Goal: Task Accomplishment & Management: Manage account settings

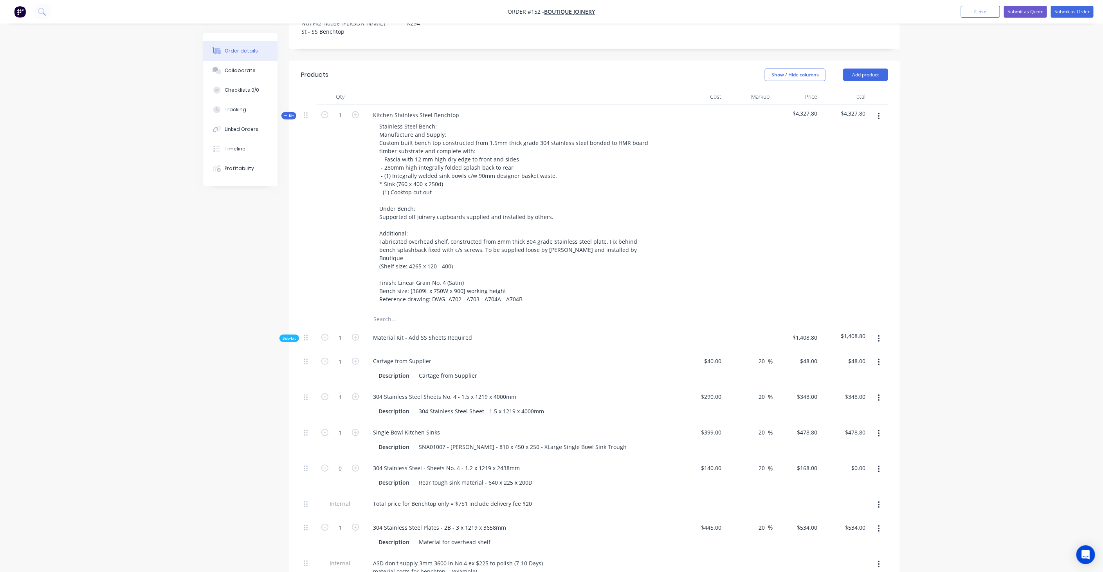
scroll to position [210, 0]
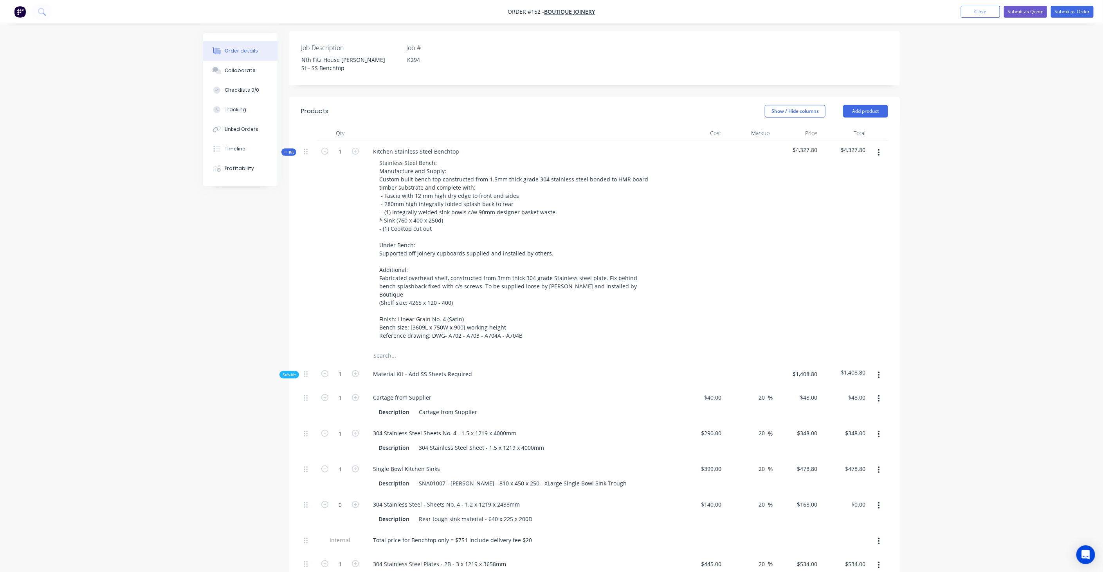
click at [289, 149] on span "Kit" at bounding box center [289, 152] width 10 height 6
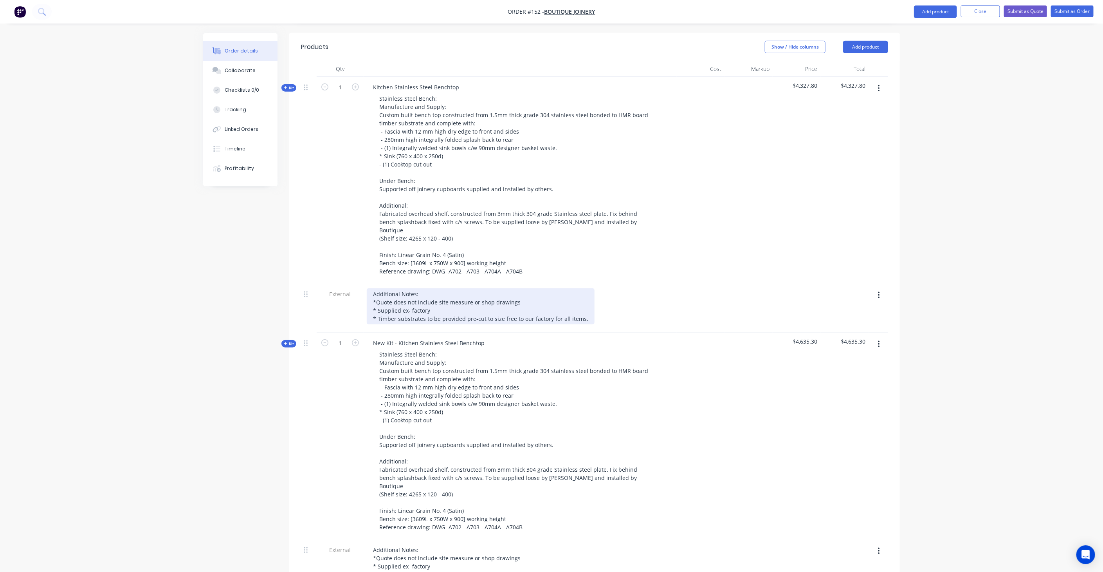
scroll to position [340, 0]
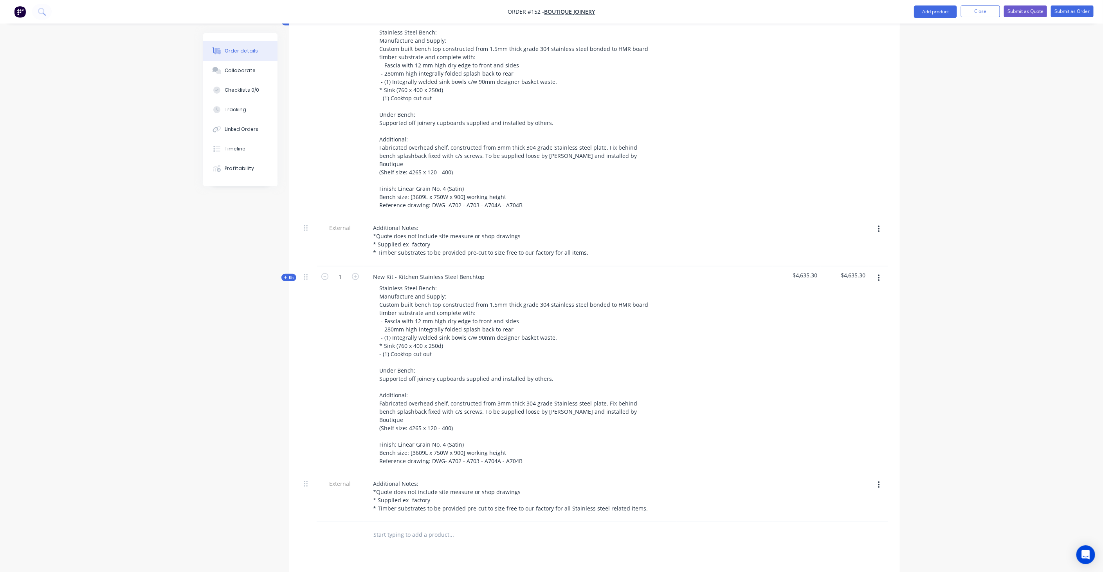
click at [290, 274] on button "Kit" at bounding box center [288, 277] width 15 height 7
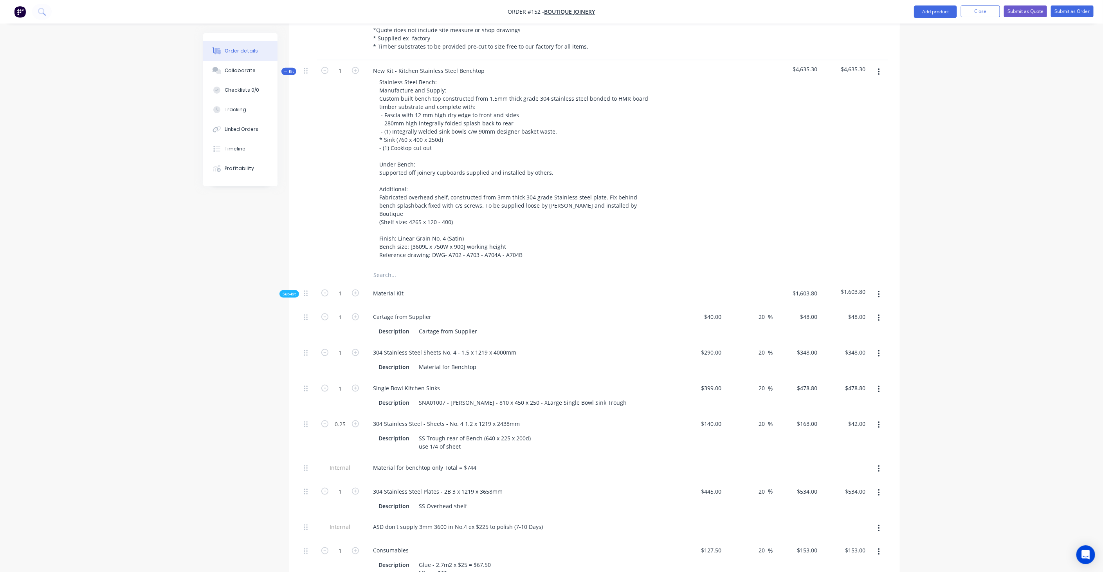
scroll to position [558, 0]
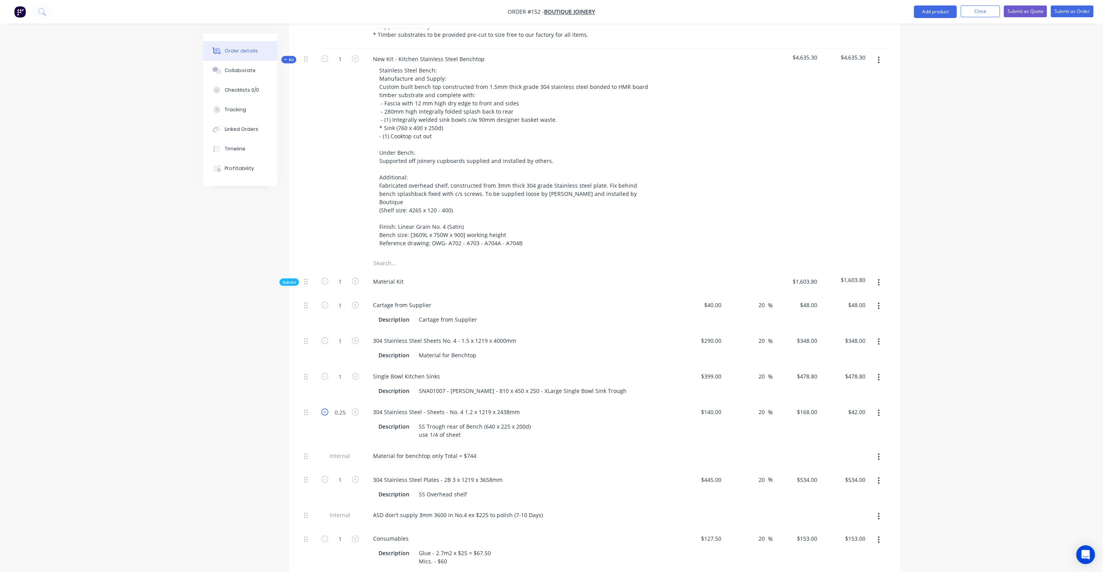
click at [324, 408] on icon "button" at bounding box center [324, 411] width 7 height 7
click at [343, 406] on input "0.25" at bounding box center [340, 412] width 20 height 12
type input "0"
type input "$0.00"
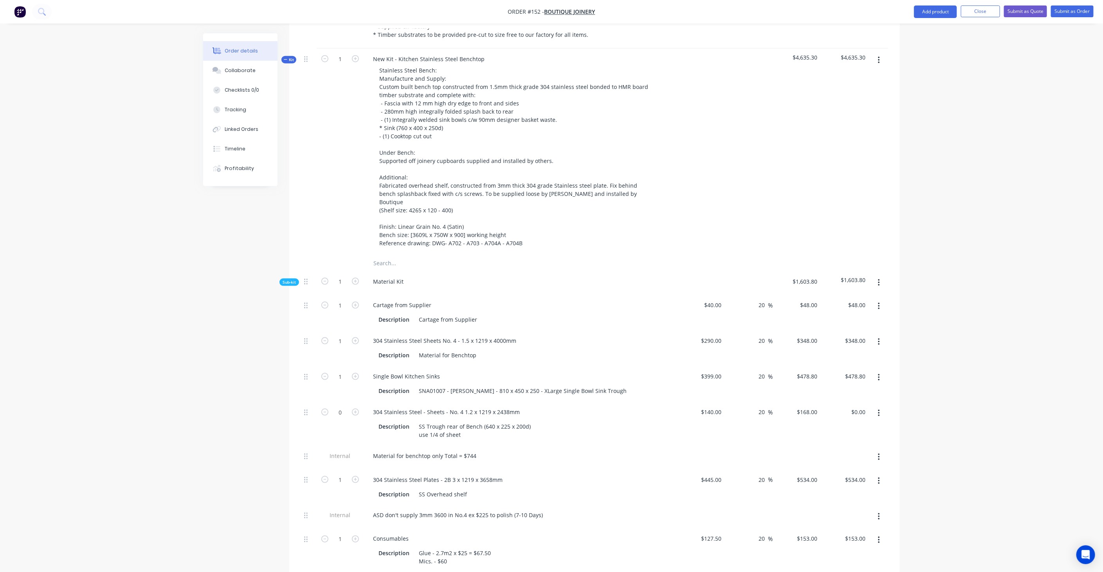
click at [157, 386] on div "Order details Collaborate Checklists 0/0 Tracking Linked Orders Timeline Profit…" at bounding box center [551, 365] width 1103 height 1847
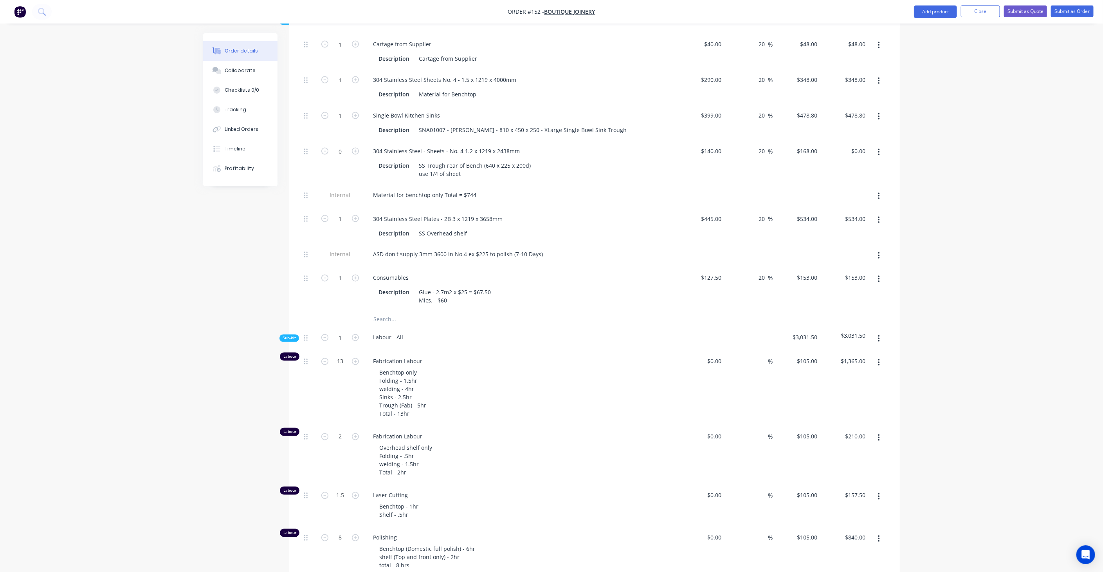
scroll to position [862, 0]
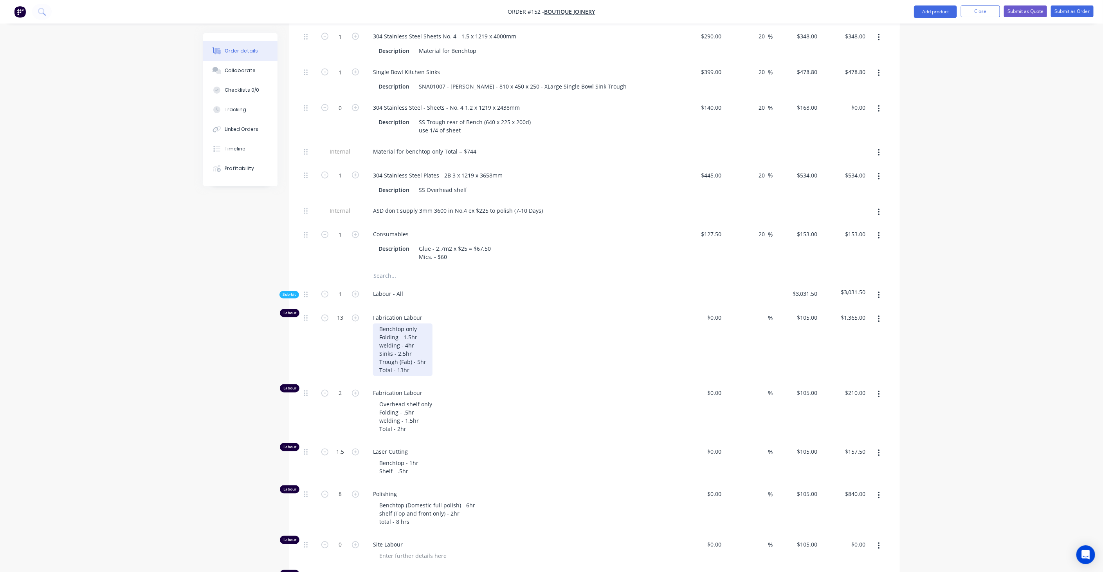
click at [407, 323] on div "Benchtop only Folding - 1.5hr welding - 4hr Sinks - 2.5hr Trough (Fab) - 5hr To…" at bounding box center [403, 349] width 60 height 52
click at [424, 323] on div "Benchtop only Folding - 1.5hr welding - 4hr Sinks - 2.5hr Trough (Fab) - 5hr To…" at bounding box center [403, 349] width 60 height 52
drag, startPoint x: 343, startPoint y: 269, endPoint x: 345, endPoint y: 274, distance: 5.3
click at [343, 307] on div "13" at bounding box center [340, 344] width 47 height 75
type input "8"
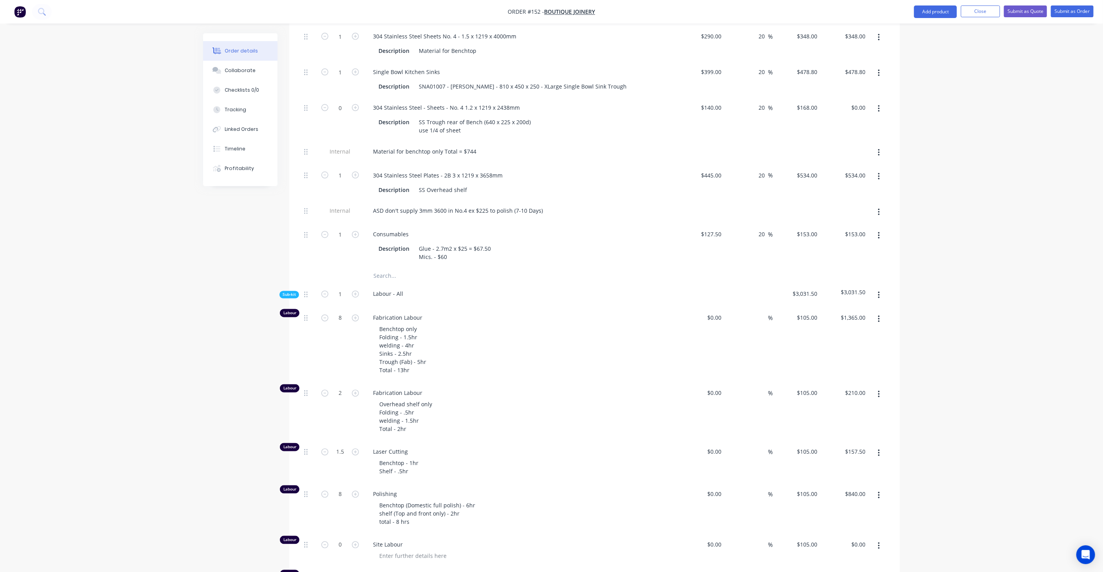
type input "$840.00"
click at [296, 319] on div "Qty Cost Markup Price Total Kit 1 Kitchen Stainless Steel Benchtop Stainless St…" at bounding box center [594, 129] width 611 height 1312
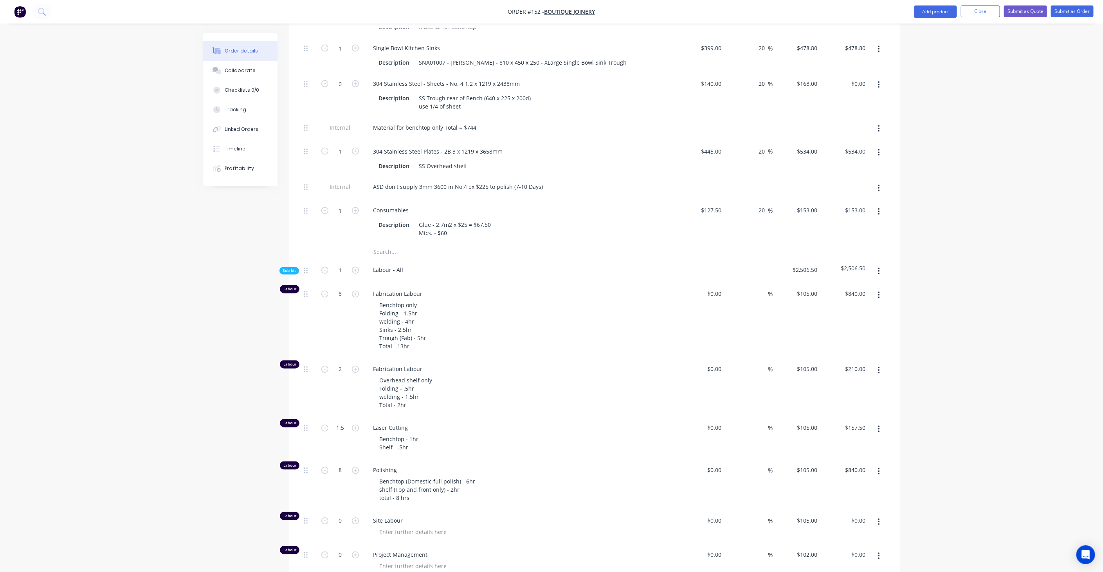
scroll to position [906, 0]
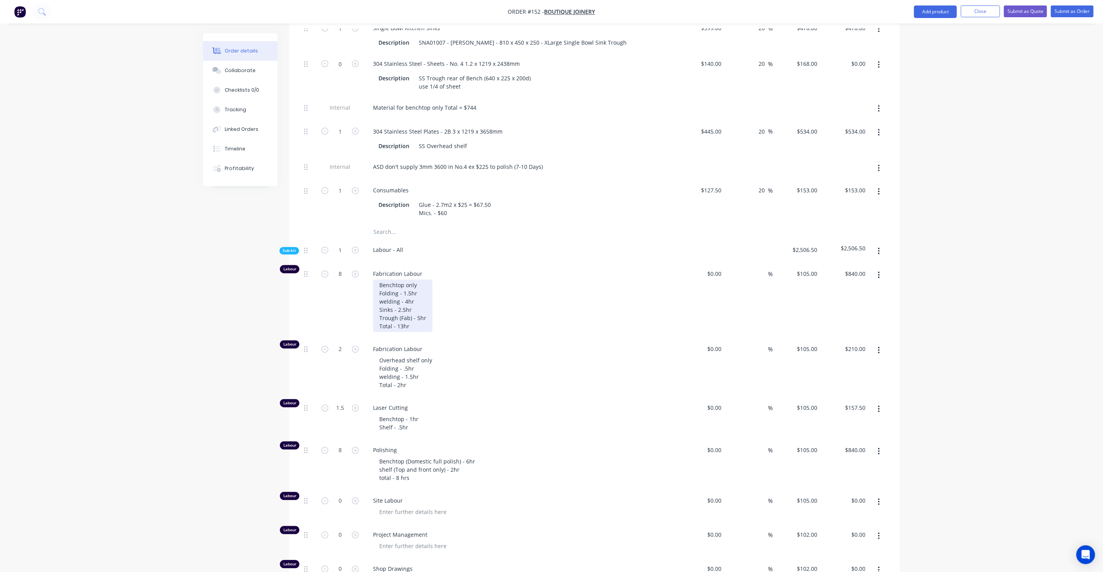
click at [421, 285] on div "Benchtop only Folding - 1.5hr welding - 4hr Sinks - 2.5hr Trough (Fab) - 5hr To…" at bounding box center [403, 306] width 60 height 52
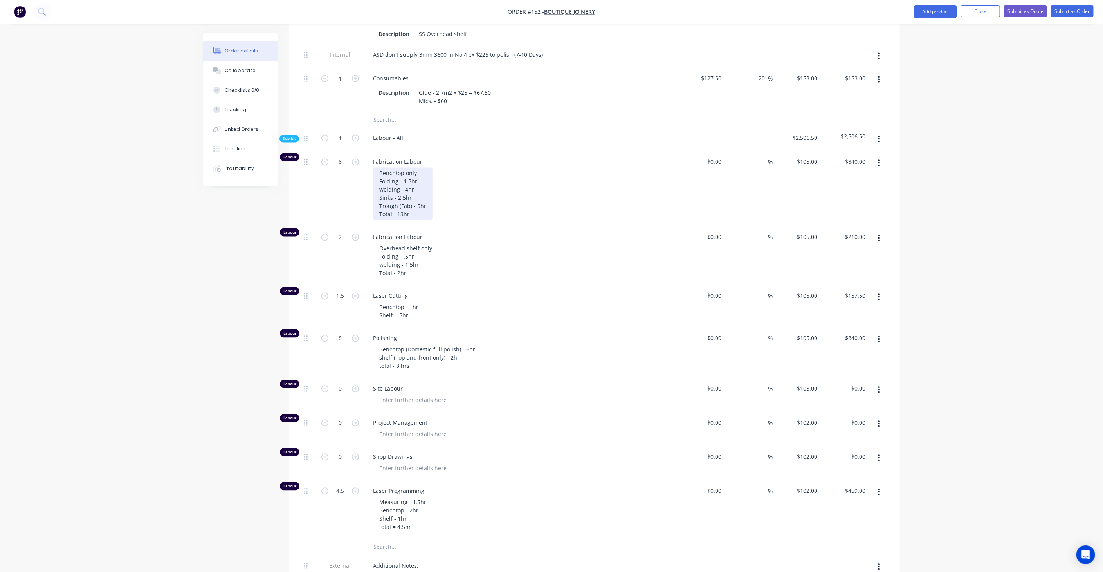
scroll to position [1036, 0]
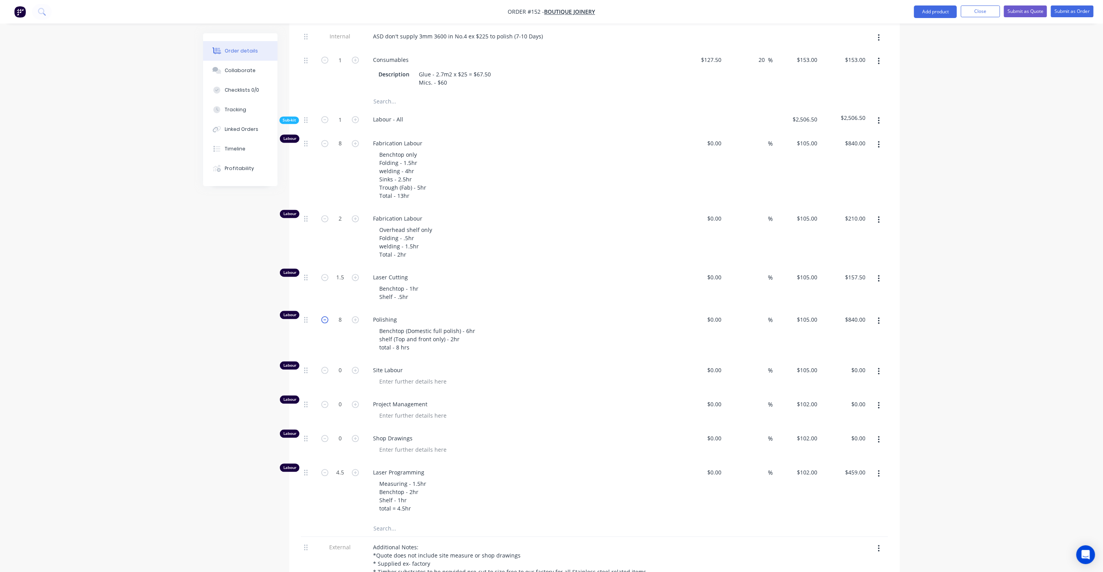
click at [327, 316] on icon "button" at bounding box center [324, 319] width 7 height 7
type input "7"
type input "$735.00"
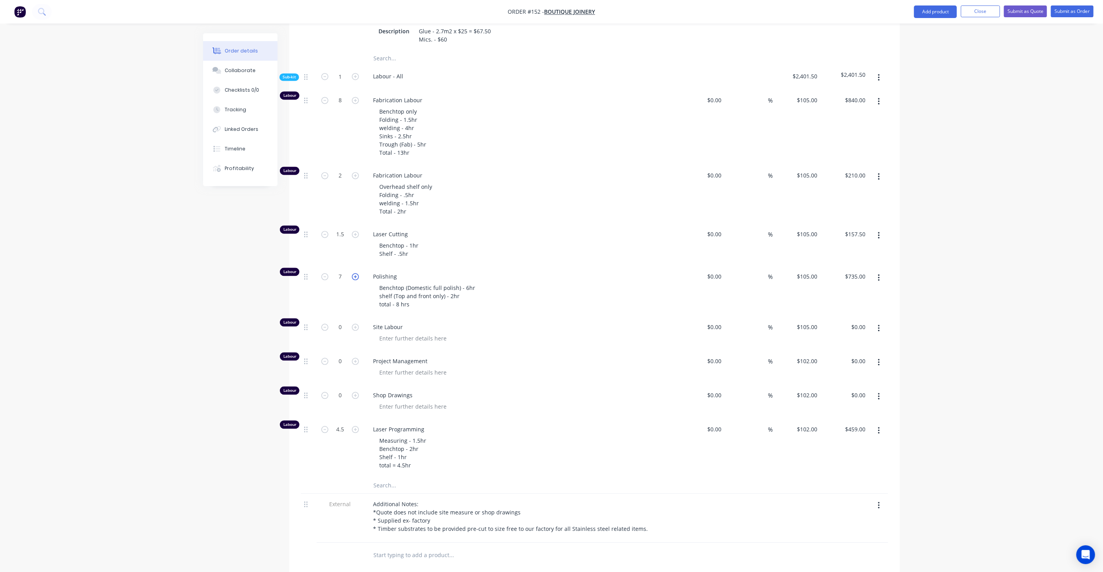
click at [354, 273] on icon "button" at bounding box center [355, 276] width 7 height 7
type input "8"
type input "$840.00"
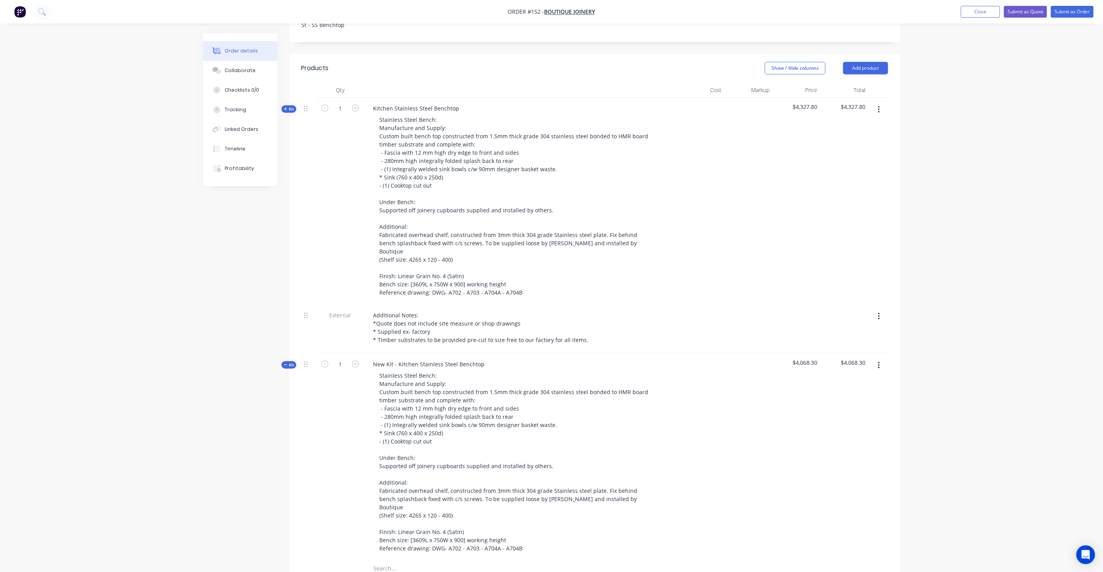
scroll to position [0, 0]
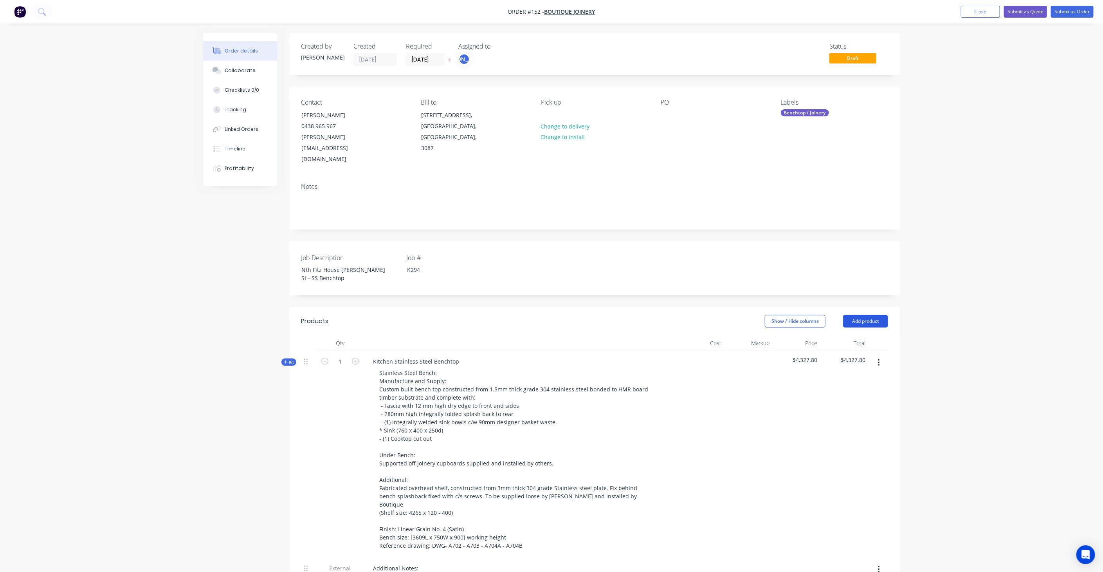
click at [863, 315] on button "Add product" at bounding box center [865, 321] width 45 height 13
click at [855, 335] on div "Product catalogue" at bounding box center [851, 340] width 60 height 11
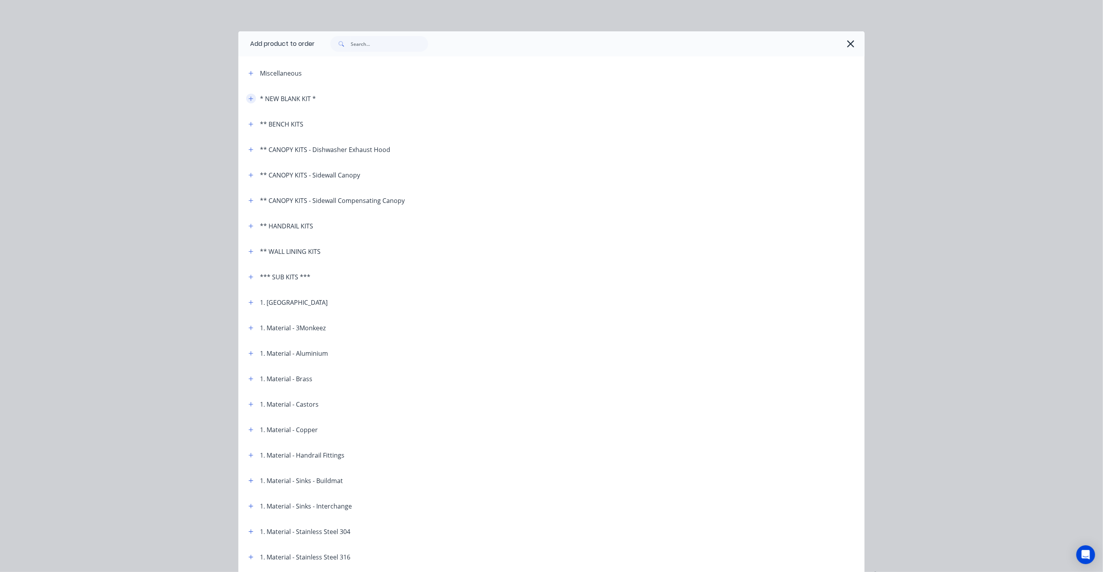
click at [249, 98] on icon "button" at bounding box center [251, 98] width 5 height 5
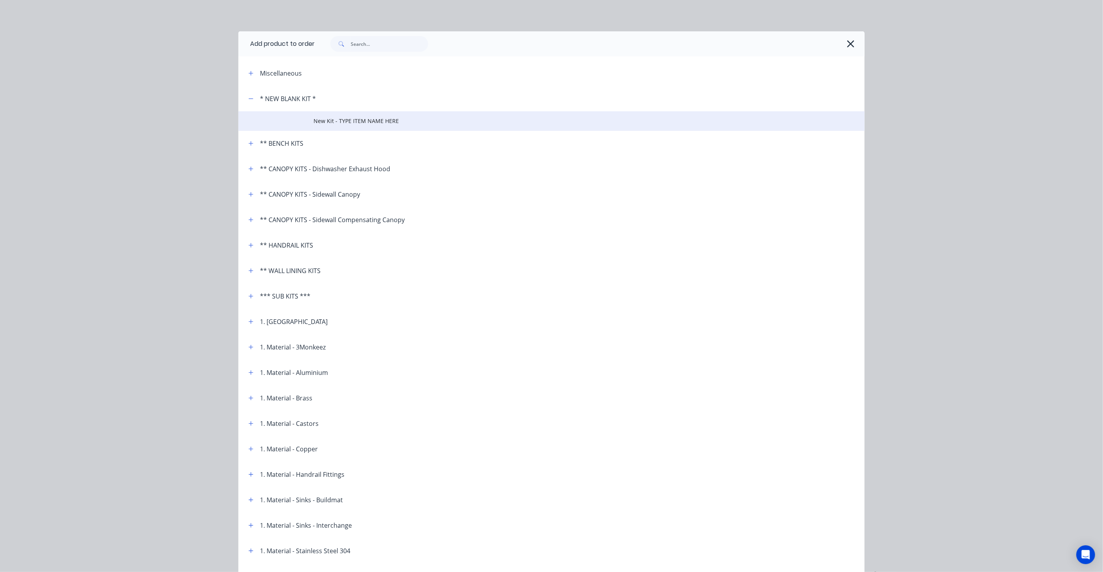
click at [332, 117] on span "New Kit - TYPE ITEM NAME HERE" at bounding box center [534, 121] width 441 height 8
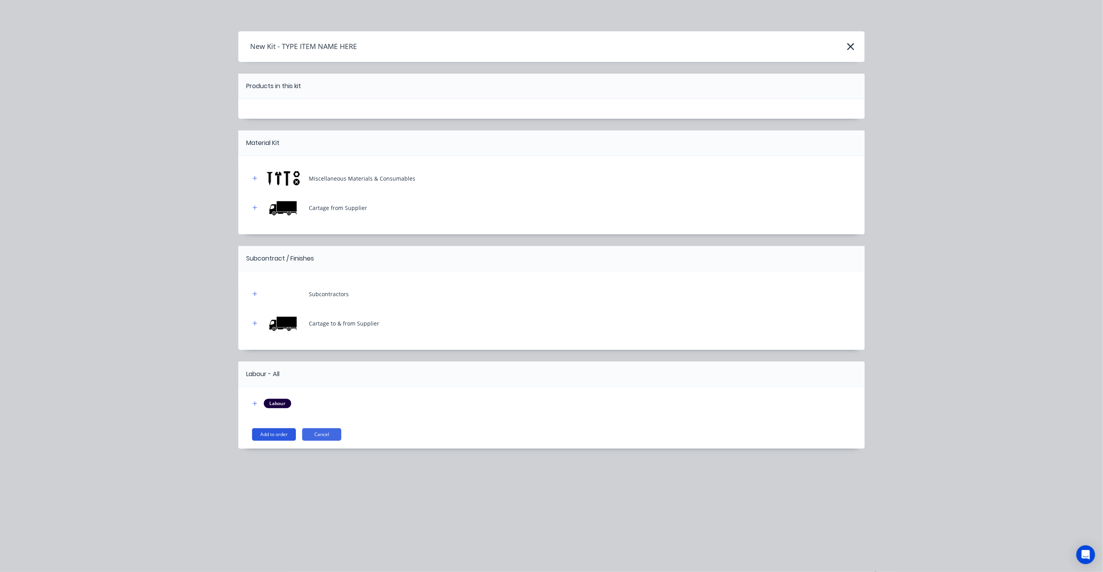
click at [278, 432] on button "Add to order" at bounding box center [274, 434] width 44 height 13
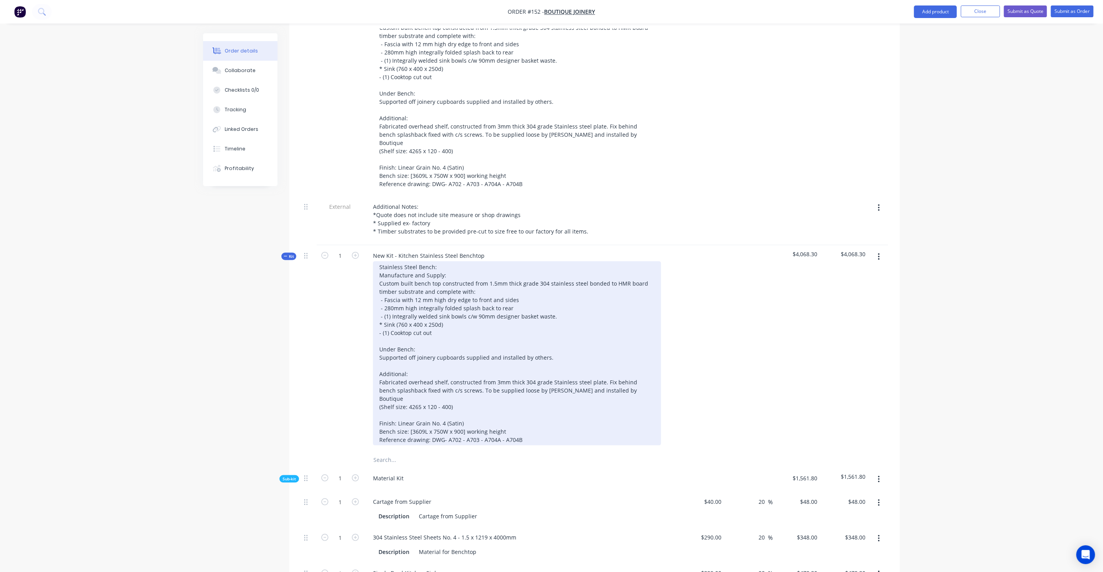
scroll to position [348, 0]
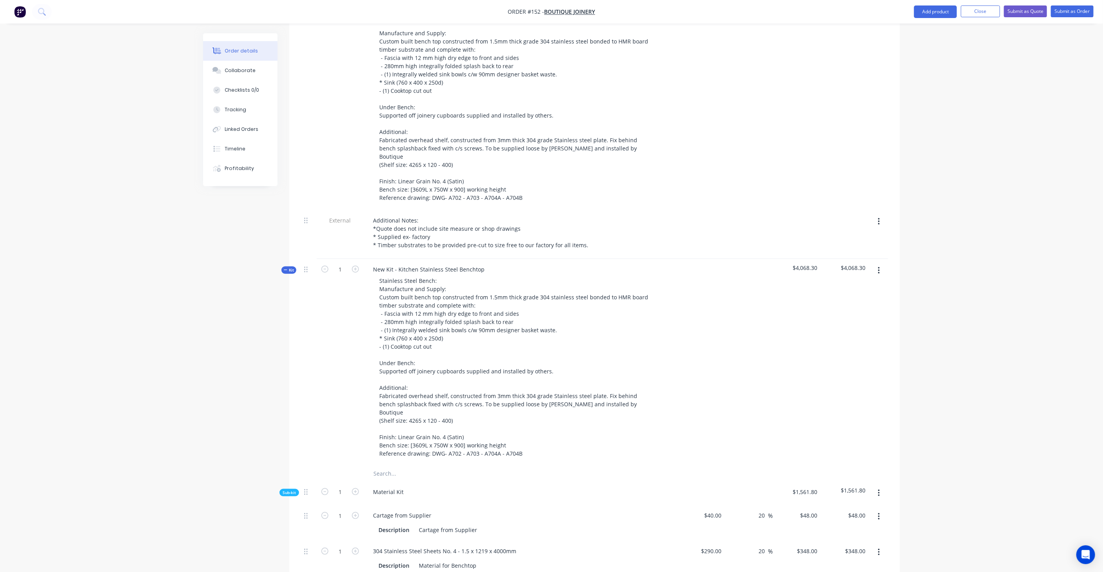
click at [291, 267] on span "Kit" at bounding box center [289, 270] width 10 height 6
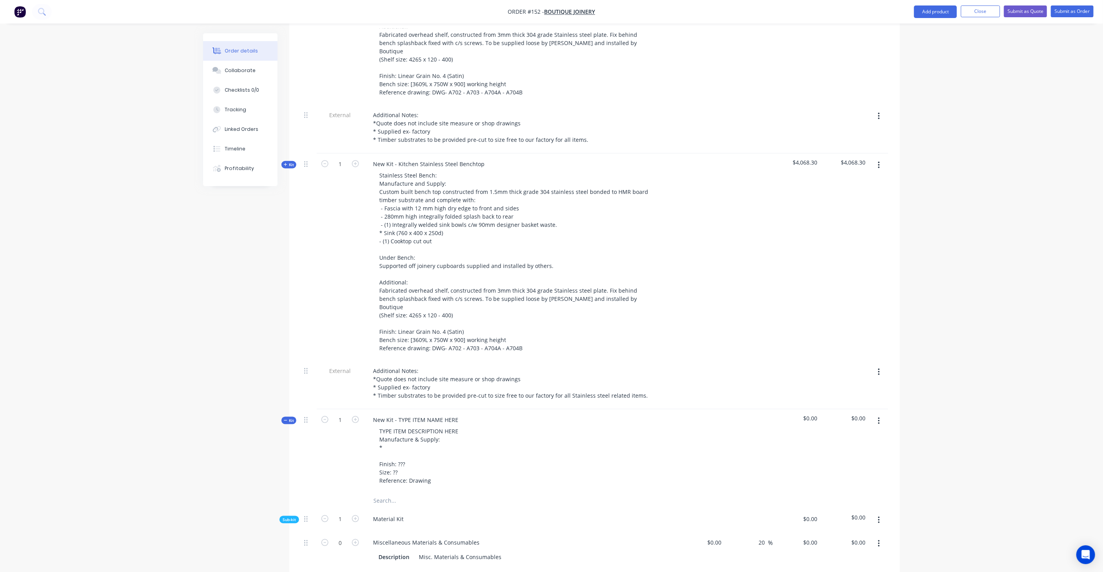
scroll to position [522, 0]
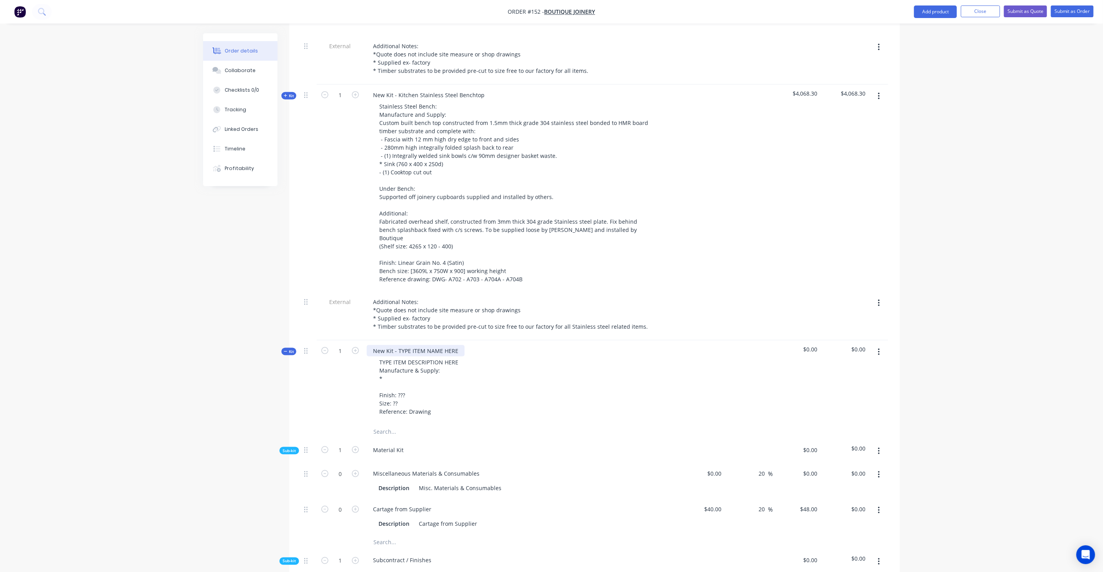
click at [413, 345] on div "New Kit - TYPE ITEM NAME HERE" at bounding box center [416, 350] width 98 height 11
drag, startPoint x: 454, startPoint y: 312, endPoint x: 346, endPoint y: 307, distance: 108.6
click at [346, 340] on div "Kit 1 New Kit - TYPE ITEM NAME HERE TYPE ITEM DESCRIPTION HERE Manufacture & Su…" at bounding box center [594, 381] width 587 height 83
click at [380, 345] on div "p" at bounding box center [375, 350] width 16 height 11
click at [375, 345] on div "proprietary" at bounding box center [388, 350] width 42 height 11
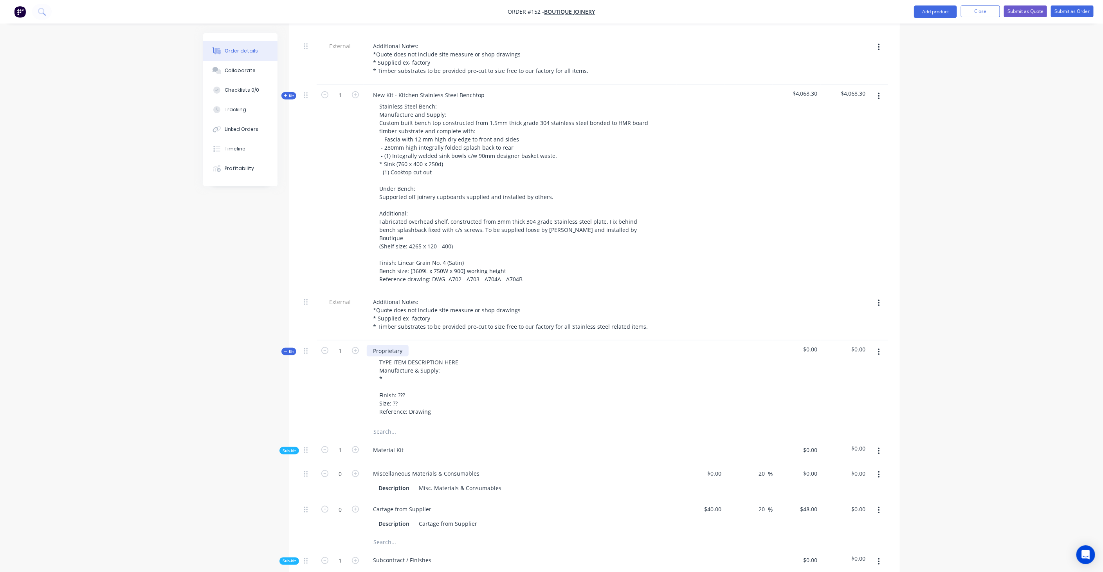
click at [402, 345] on div "Proprietary" at bounding box center [388, 350] width 42 height 11
click at [425, 345] on div "Proprietary Trough option 1" at bounding box center [409, 350] width 85 height 11
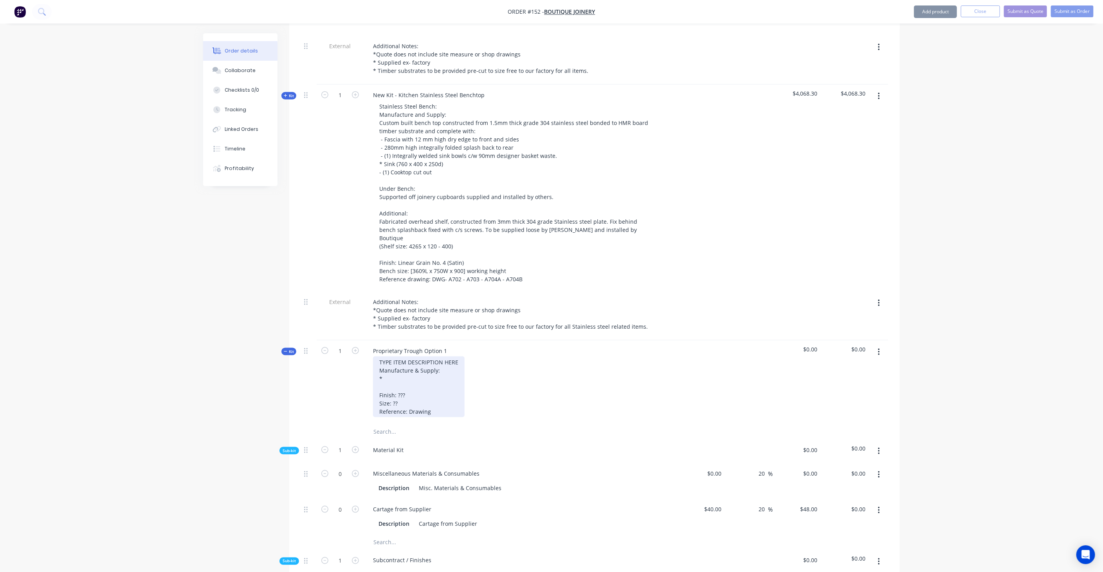
drag, startPoint x: 380, startPoint y: 321, endPoint x: 456, endPoint y: 373, distance: 92.1
click at [456, 373] on div "TYPE ITEM DESCRIPTION HERE Manufacture & Supply: * Finish: ??? Size: ?? Referen…" at bounding box center [419, 386] width 92 height 61
click at [414, 356] on div "TYPE ITEM DESCRIPTION HERE Manufacture & Supply: * Finish: ??? Size: ?? Referen…" at bounding box center [419, 386] width 92 height 61
drag, startPoint x: 377, startPoint y: 322, endPoint x: 439, endPoint y: 339, distance: 65.1
click at [439, 356] on div "TYPE ITEM DESCRIPTION HERE Manufacture & Supply: * Finish: ??? Size: ?? Referen…" at bounding box center [419, 386] width 92 height 61
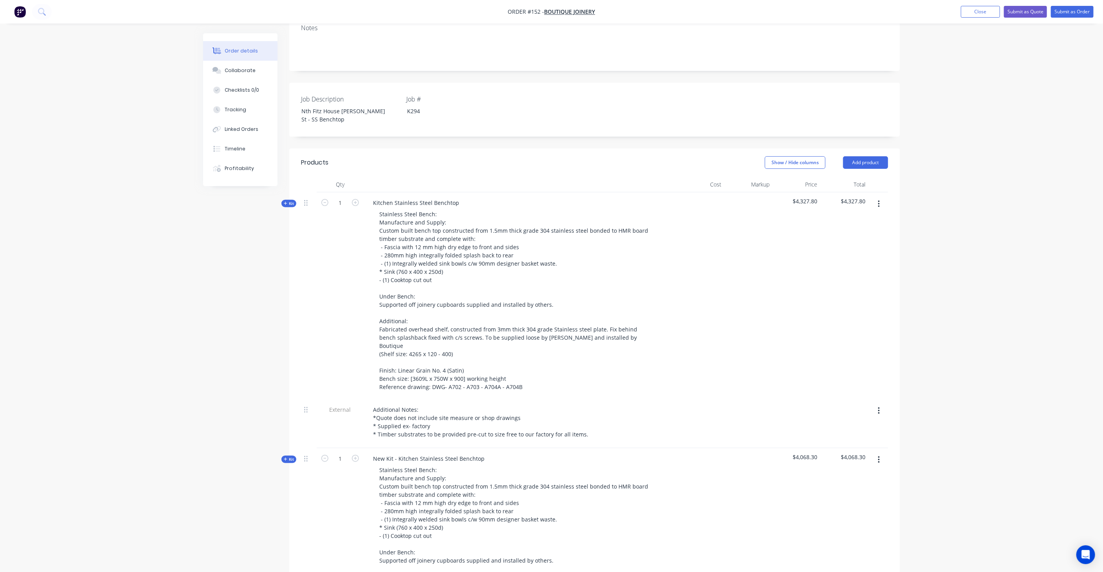
scroll to position [217, 0]
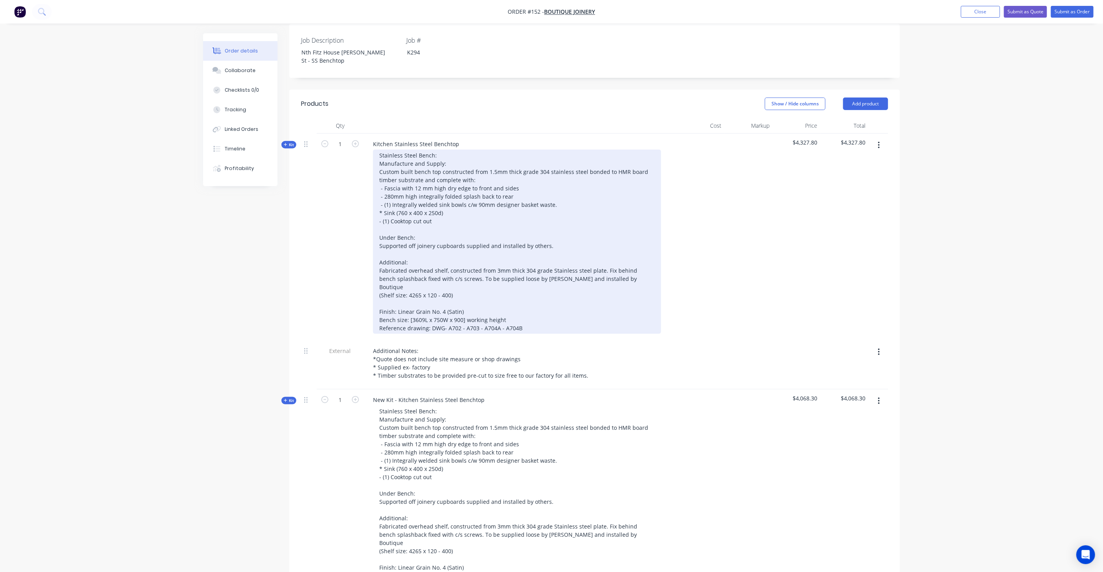
click at [434, 183] on div "Stainless Steel Bench: Manufacture and Supply: Custom built bench top construct…" at bounding box center [517, 242] width 288 height 184
drag, startPoint x: 393, startPoint y: 181, endPoint x: 436, endPoint y: 181, distance: 43.5
click at [436, 181] on div "Stainless Steel Bench: Manufacture and Supply: Custom built bench top construct…" at bounding box center [517, 242] width 288 height 184
drag, startPoint x: 392, startPoint y: 180, endPoint x: 435, endPoint y: 181, distance: 43.5
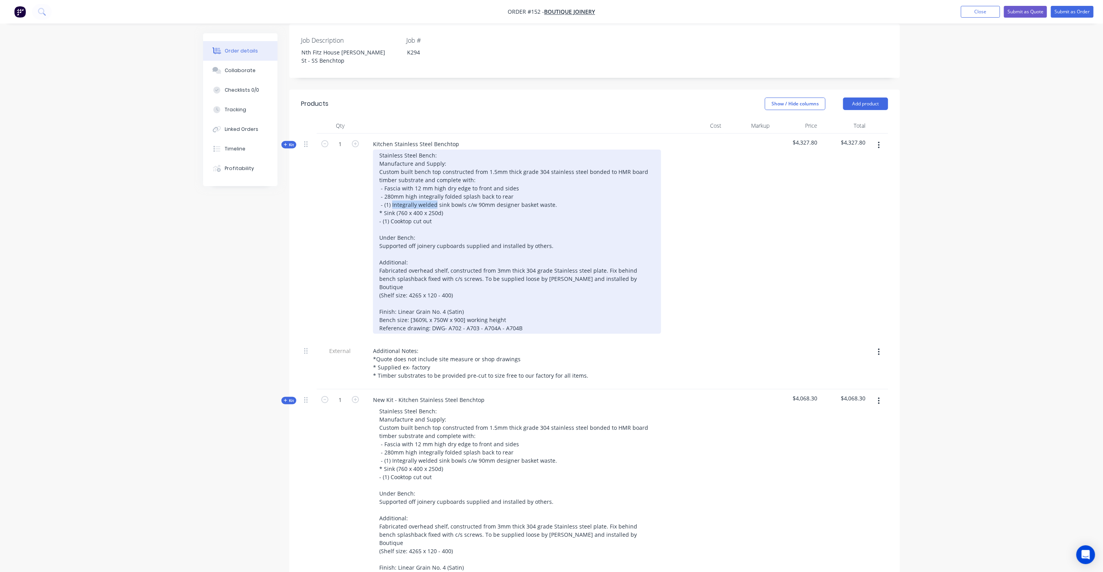
click at [435, 181] on div "Stainless Steel Bench: Manufacture and Supply: Custom built bench top construct…" at bounding box center [517, 242] width 288 height 184
copy div "Integrally welded"
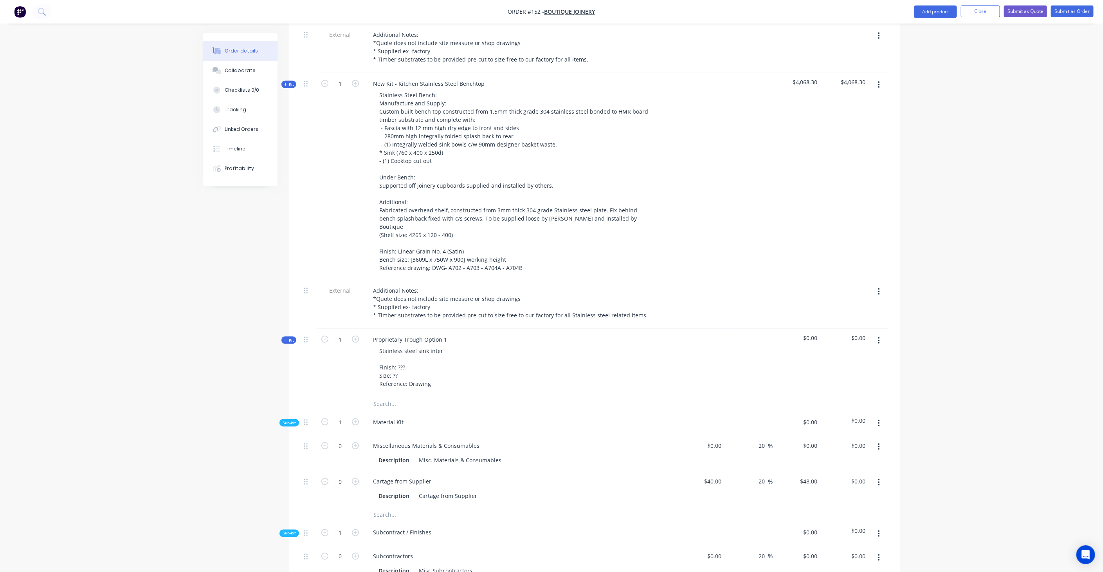
scroll to position [609, 0]
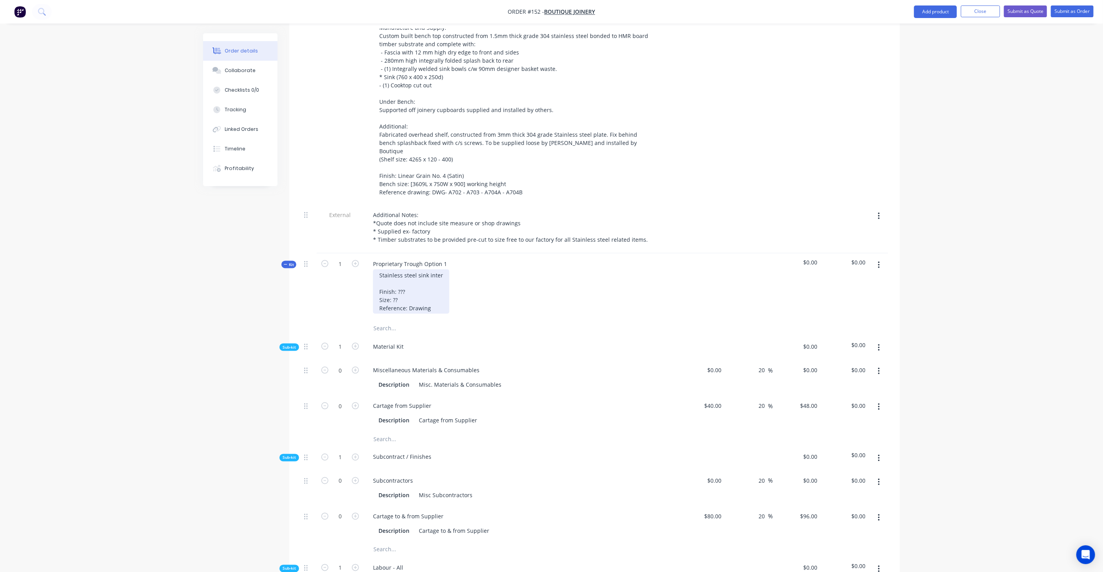
drag, startPoint x: 432, startPoint y: 235, endPoint x: 437, endPoint y: 235, distance: 4.3
click at [437, 269] on div "Stainless steel sink inter Finish: ??? Size: ?? Reference: Drawing" at bounding box center [411, 291] width 76 height 44
click at [435, 269] on div "Stainless steel sink inter Finish: ??? Size: ?? Reference: Drawing" at bounding box center [411, 291] width 76 height 44
click at [411, 269] on div "Stainless steel sink Integrally welded. 1.2mm Thick 304 grade Finish: ??? Size:…" at bounding box center [460, 291] width 175 height 44
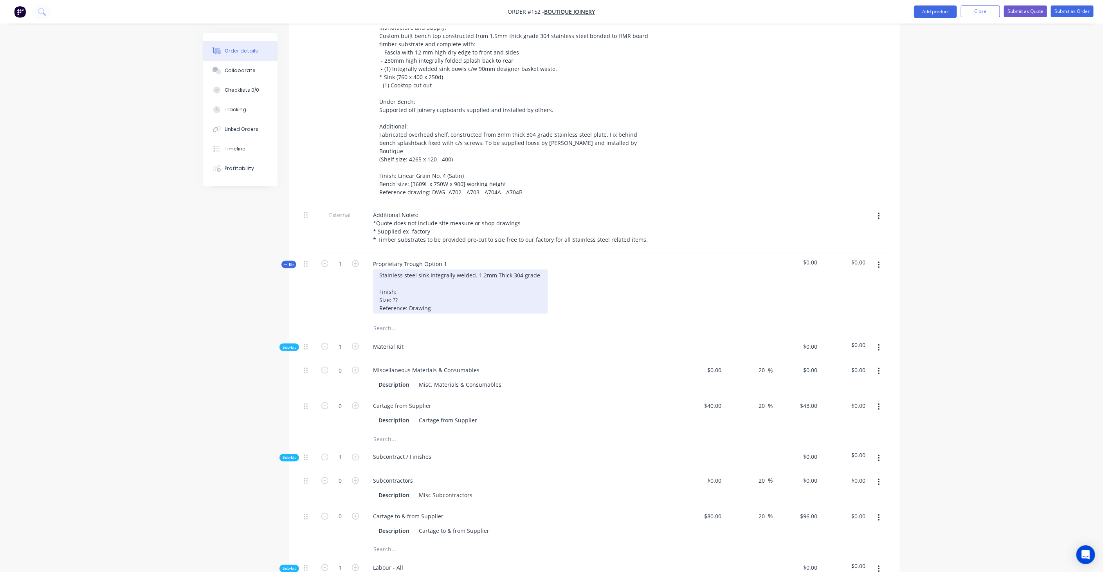
click at [444, 269] on div "Stainless steel sink Integrally welded. 1.2mm Thick 304 grade Finish: Size: ?? …" at bounding box center [460, 291] width 175 height 44
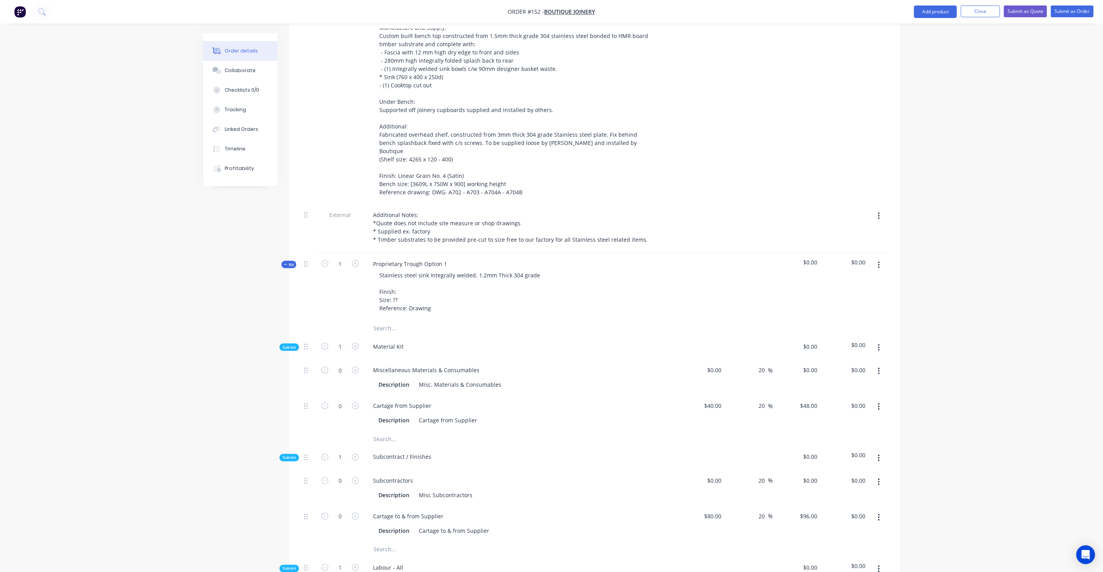
drag, startPoint x: 433, startPoint y: 278, endPoint x: 437, endPoint y: 277, distance: 4.8
click at [433, 278] on div "Proprietary Trough Option 1 Stainless steel sink Integrally welded. 1.2mm Thick…" at bounding box center [520, 286] width 313 height 67
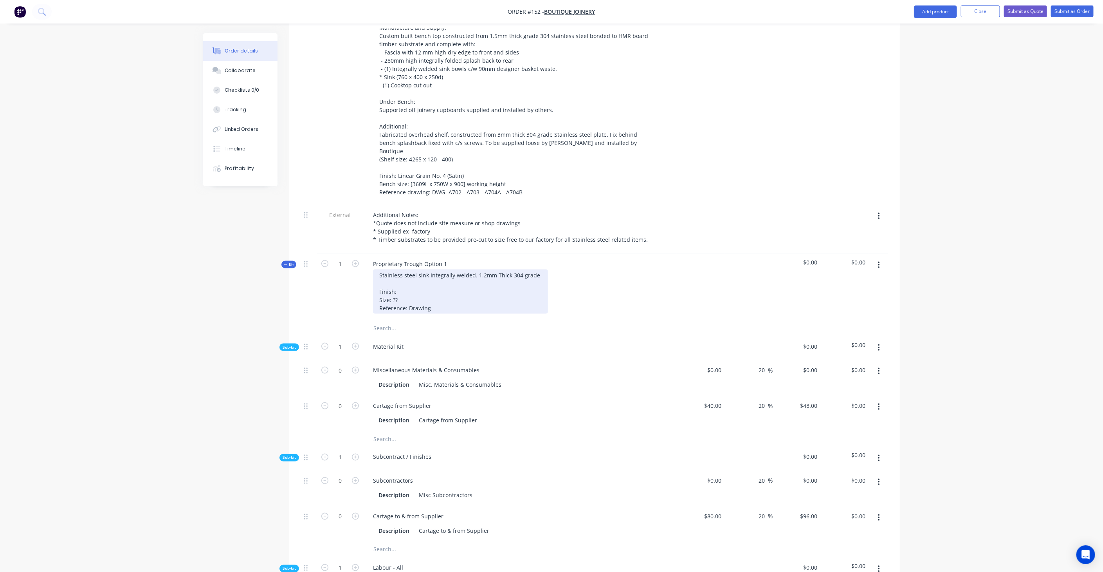
click at [441, 269] on div "Stainless steel sink Integrally welded. 1.2mm Thick 304 grade Finish: Size: ?? …" at bounding box center [460, 291] width 175 height 44
click at [417, 269] on div "Stainless steel sink Integrally welded. 1.2mm Thick 304 grade Finish: Size: ?? …" at bounding box center [460, 291] width 175 height 44
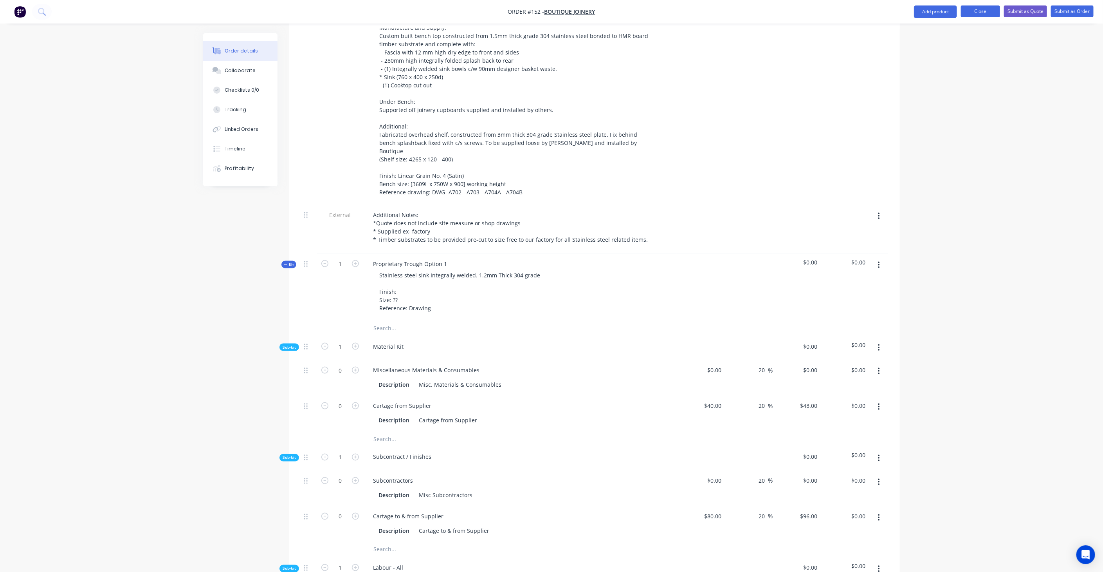
click at [979, 16] on button "Close" at bounding box center [980, 11] width 39 height 12
